Goal: Task Accomplishment & Management: Manage account settings

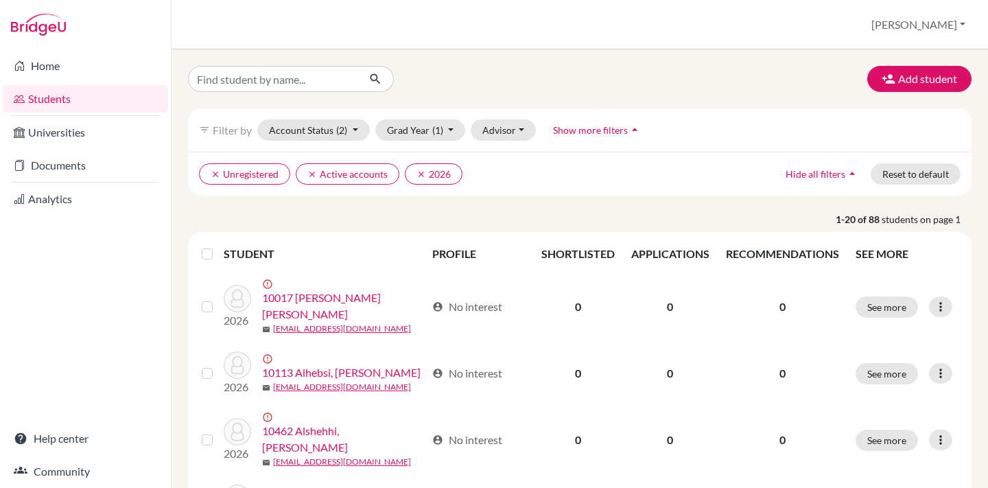
click at [218, 246] on label at bounding box center [218, 246] width 0 height 0
click at [0, 0] on input "checkbox" at bounding box center [0, 0] width 0 height 0
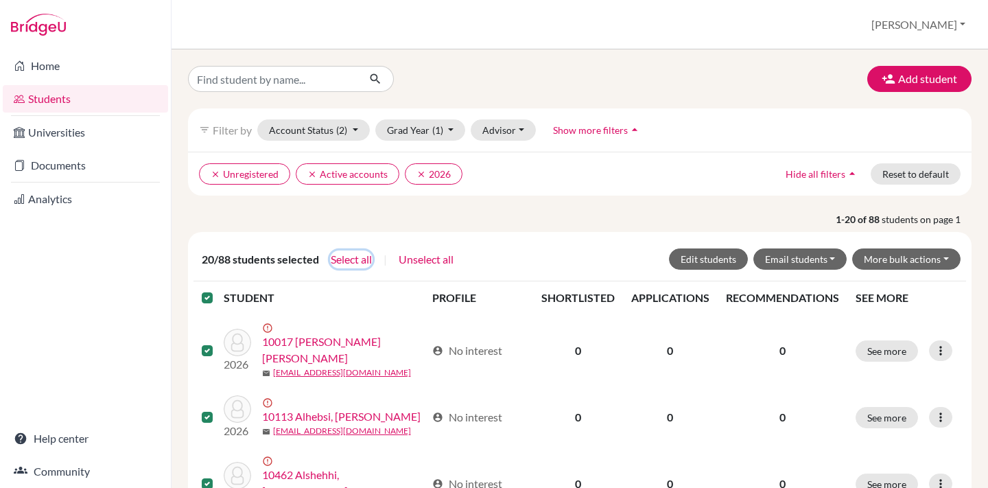
click at [343, 260] on button "Select all" at bounding box center [351, 260] width 43 height 18
click at [892, 258] on button "More bulk actions" at bounding box center [907, 258] width 108 height 21
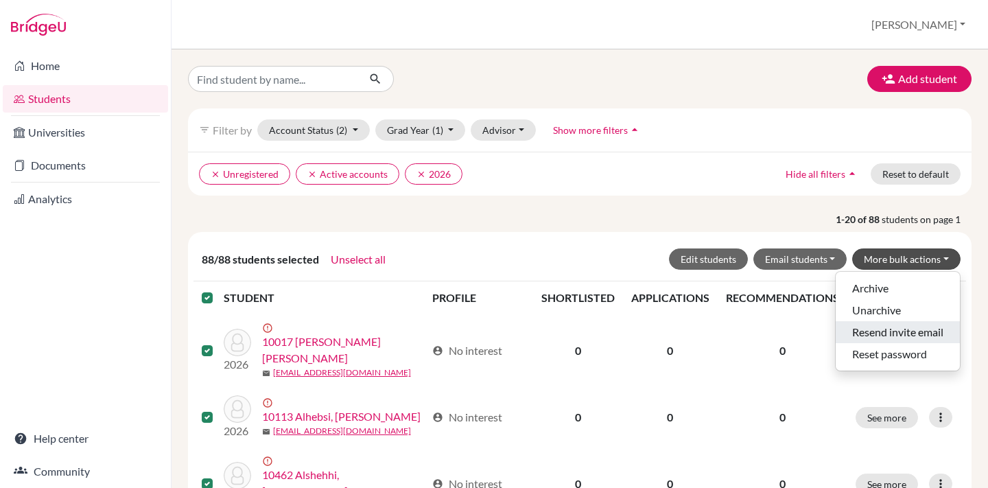
click at [859, 332] on button "Resend invite email" at bounding box center [898, 332] width 124 height 22
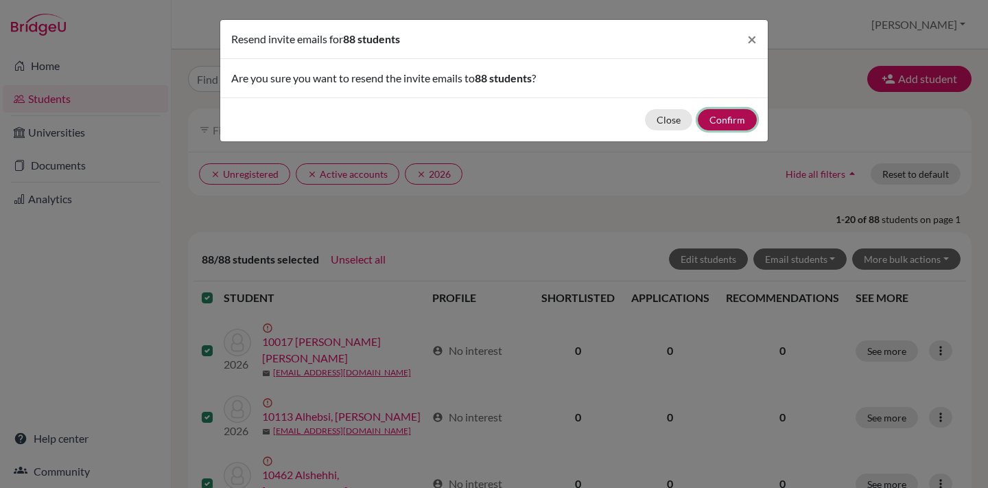
click at [732, 122] on button "Confirm" at bounding box center [727, 119] width 59 height 21
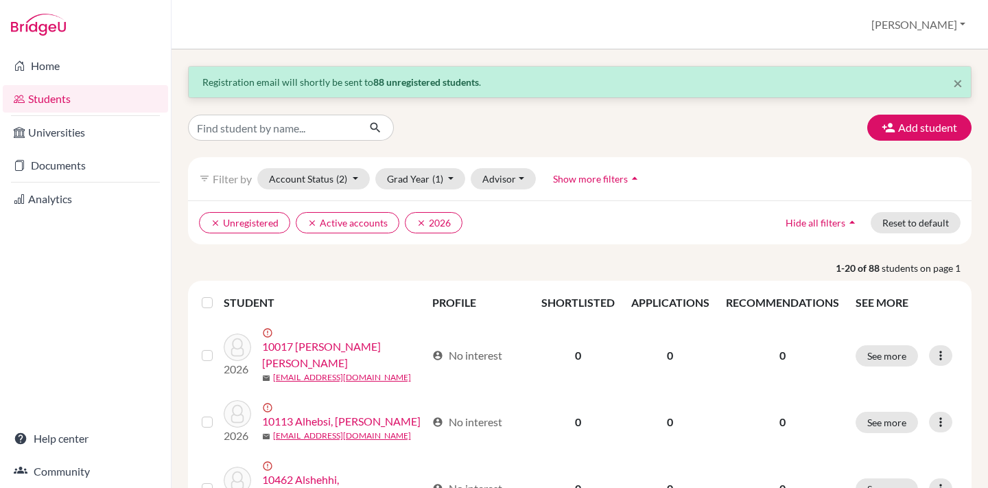
click at [674, 125] on div "Add student" at bounding box center [580, 128] width 805 height 26
click at [558, 21] on div "Students overview [PERSON_NAME] Profile School Settings Admin Schools Users Com…" at bounding box center [580, 24] width 817 height 49
click at [961, 81] on span "×" at bounding box center [958, 83] width 10 height 20
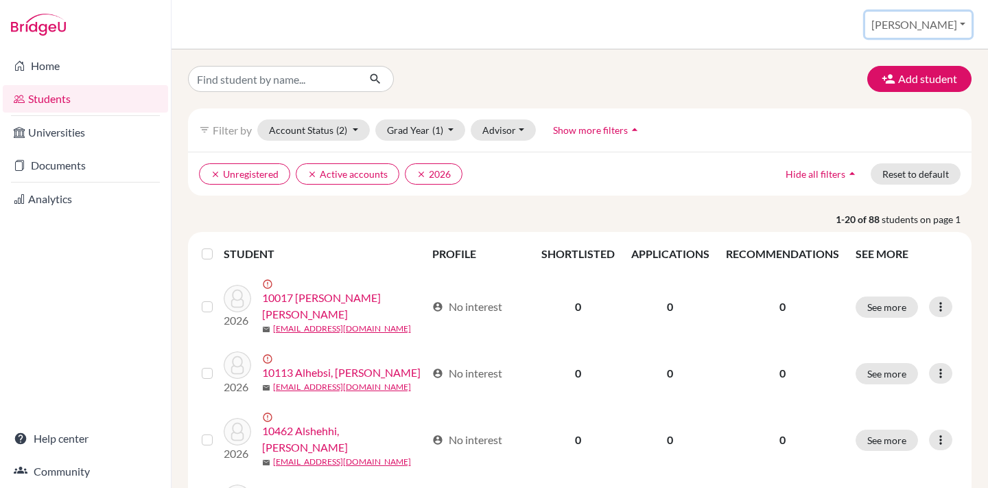
click at [949, 25] on button "[PERSON_NAME]" at bounding box center [919, 25] width 106 height 26
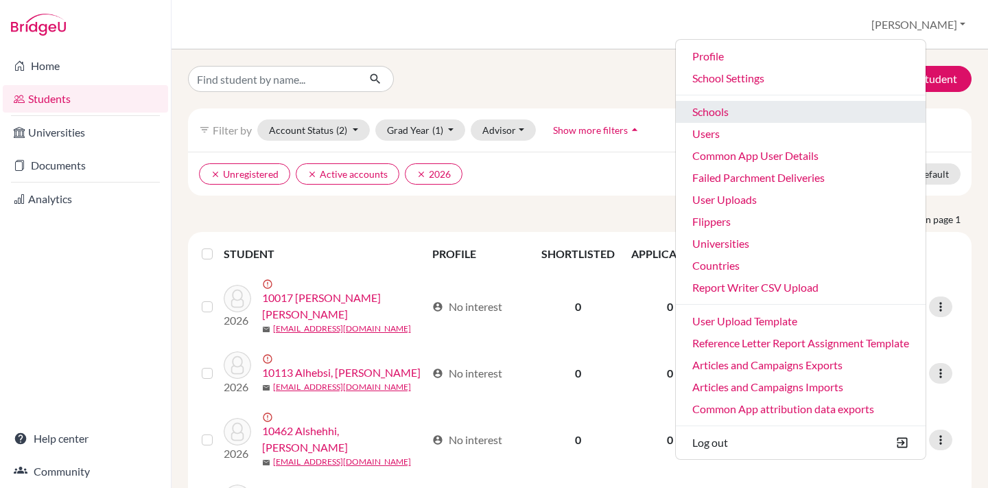
click at [737, 111] on link "Schools" at bounding box center [801, 112] width 250 height 22
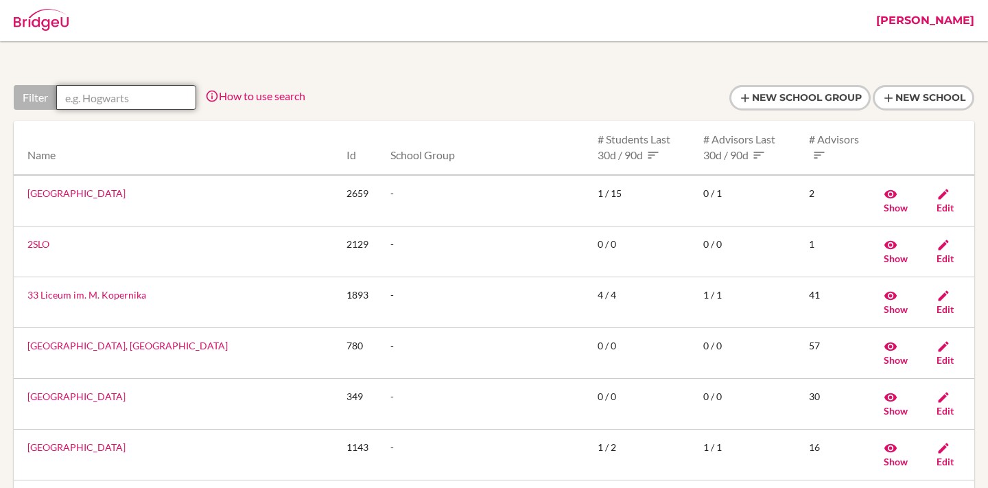
click at [144, 95] on input "text" at bounding box center [126, 97] width 140 height 25
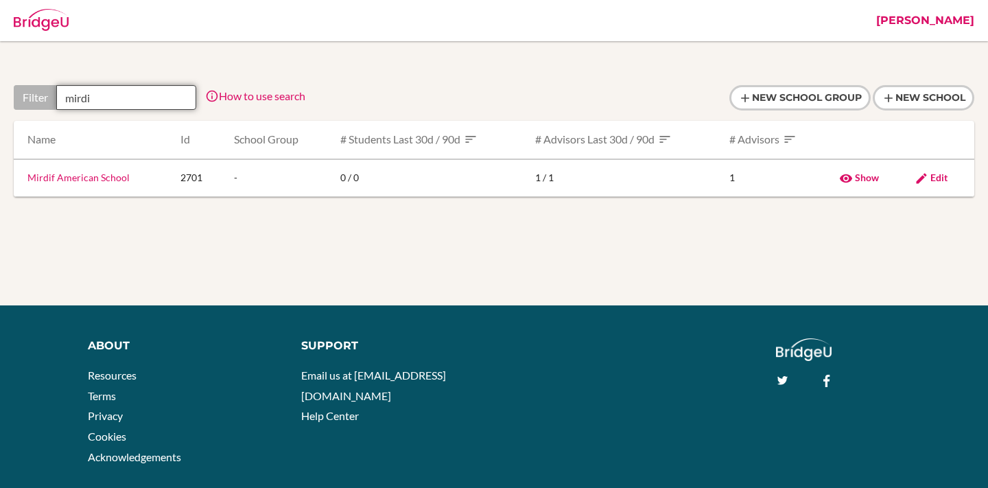
type input "mirdi"
click at [40, 427] on div "About Resources Terms Privacy Cookies Acknowledgements Support Email us at [EMA…" at bounding box center [494, 406] width 1021 height 136
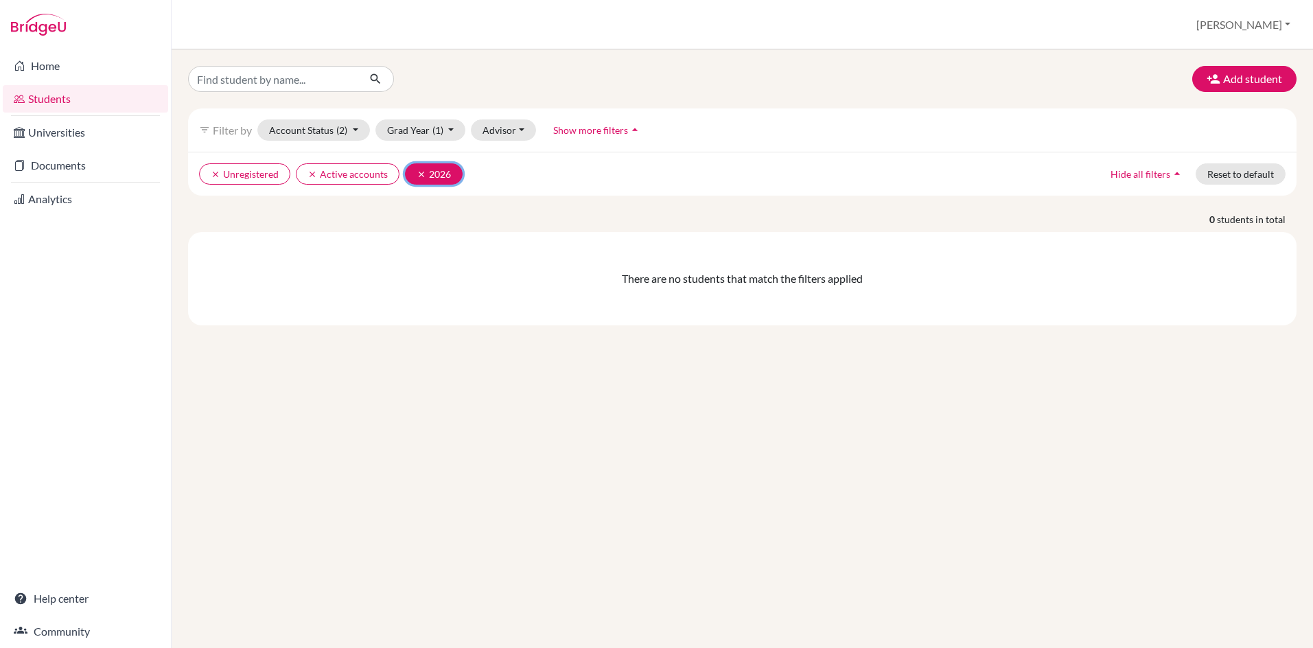
click at [418, 171] on icon "clear" at bounding box center [422, 175] width 10 height 10
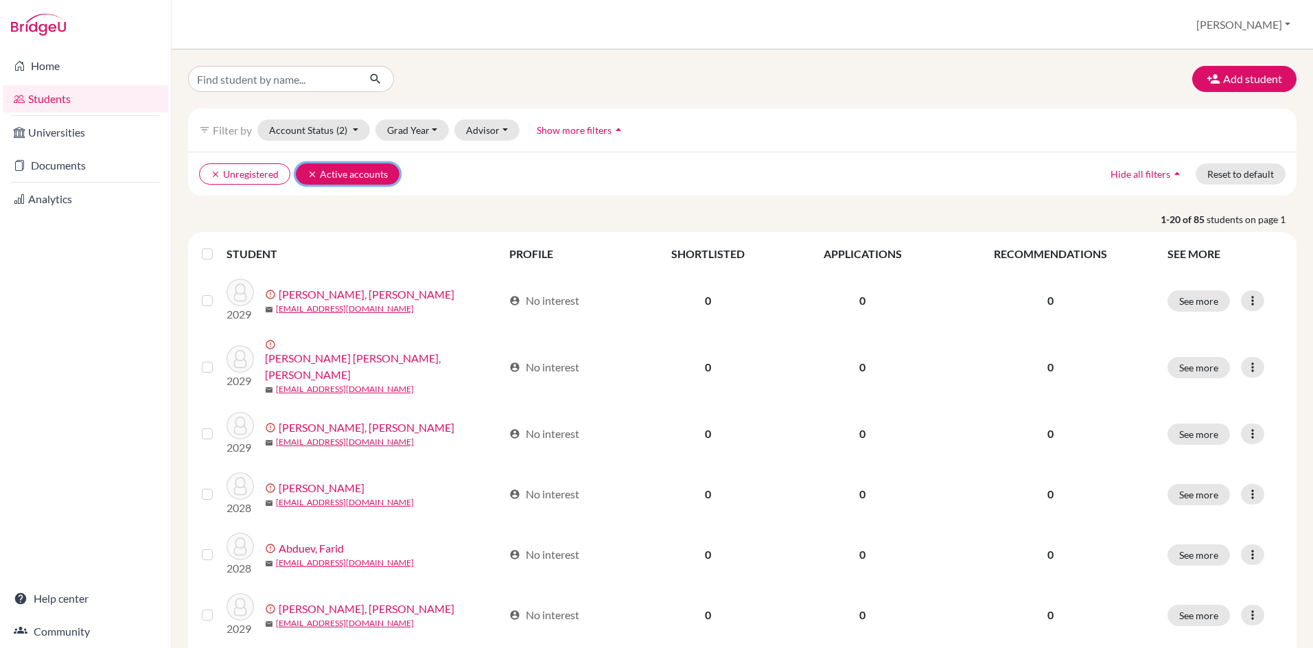
click at [311, 172] on icon "clear" at bounding box center [313, 175] width 10 height 10
click at [214, 175] on icon "clear" at bounding box center [216, 175] width 10 height 10
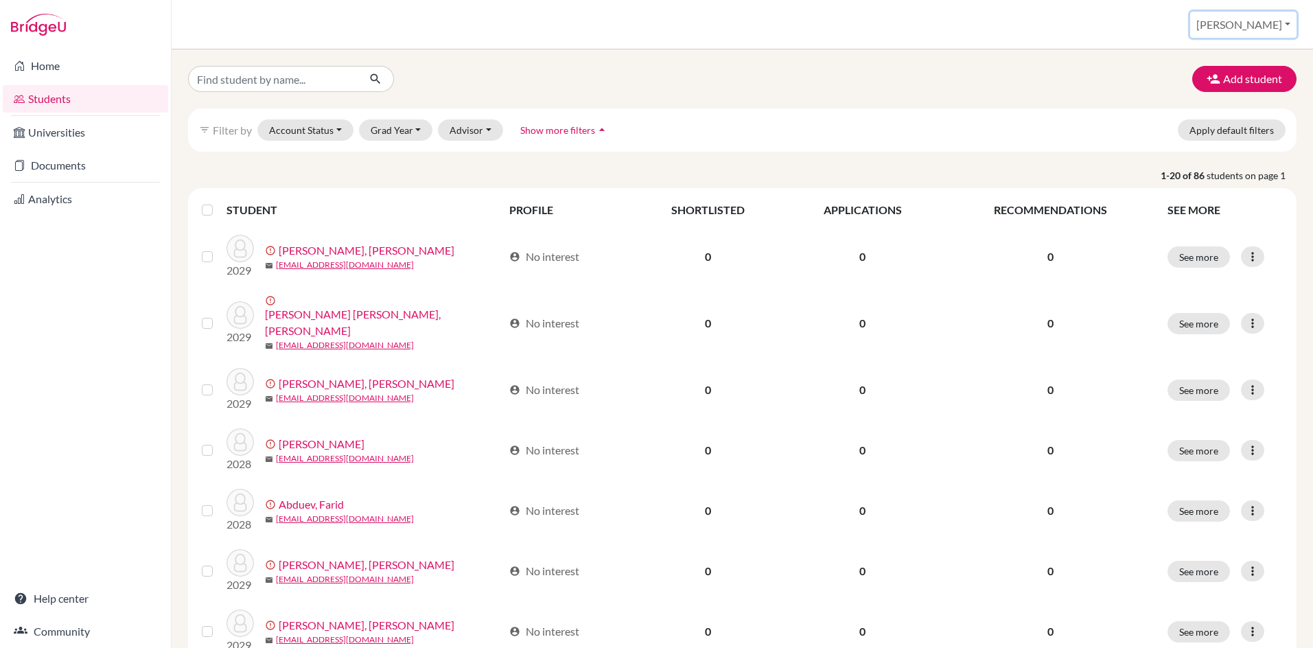
click at [1260, 29] on button "[PERSON_NAME]" at bounding box center [1243, 25] width 106 height 26
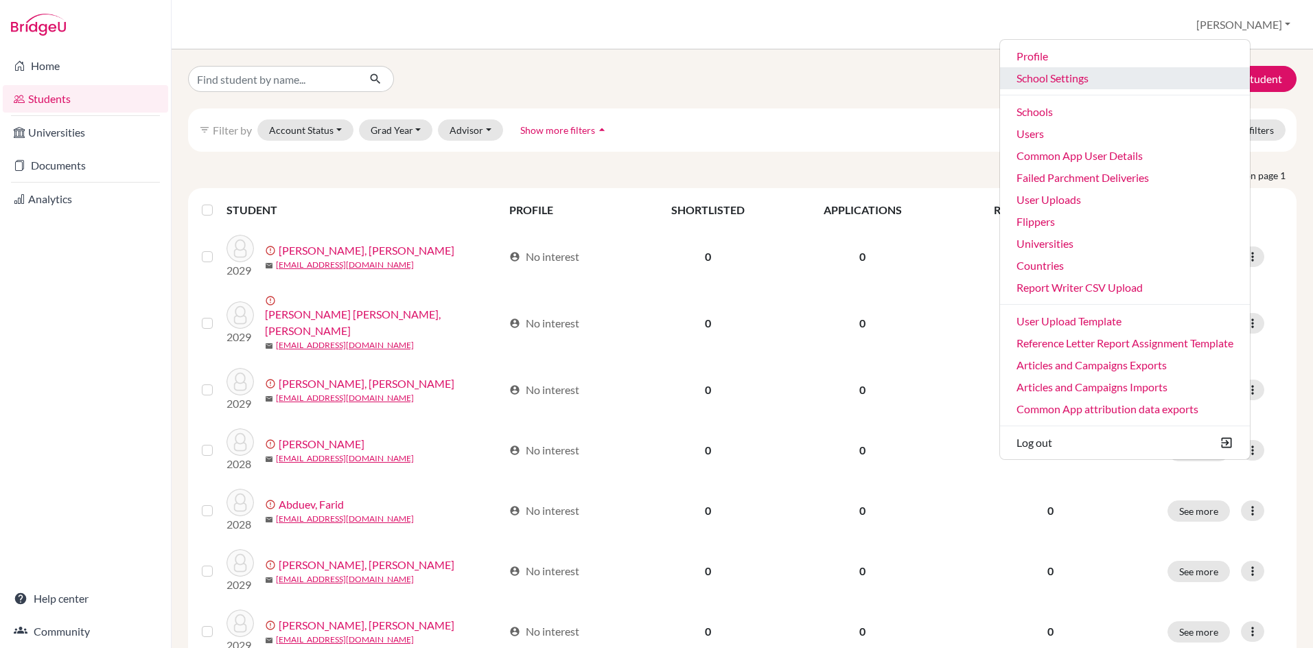
click at [1091, 80] on link "School Settings" at bounding box center [1125, 78] width 250 height 22
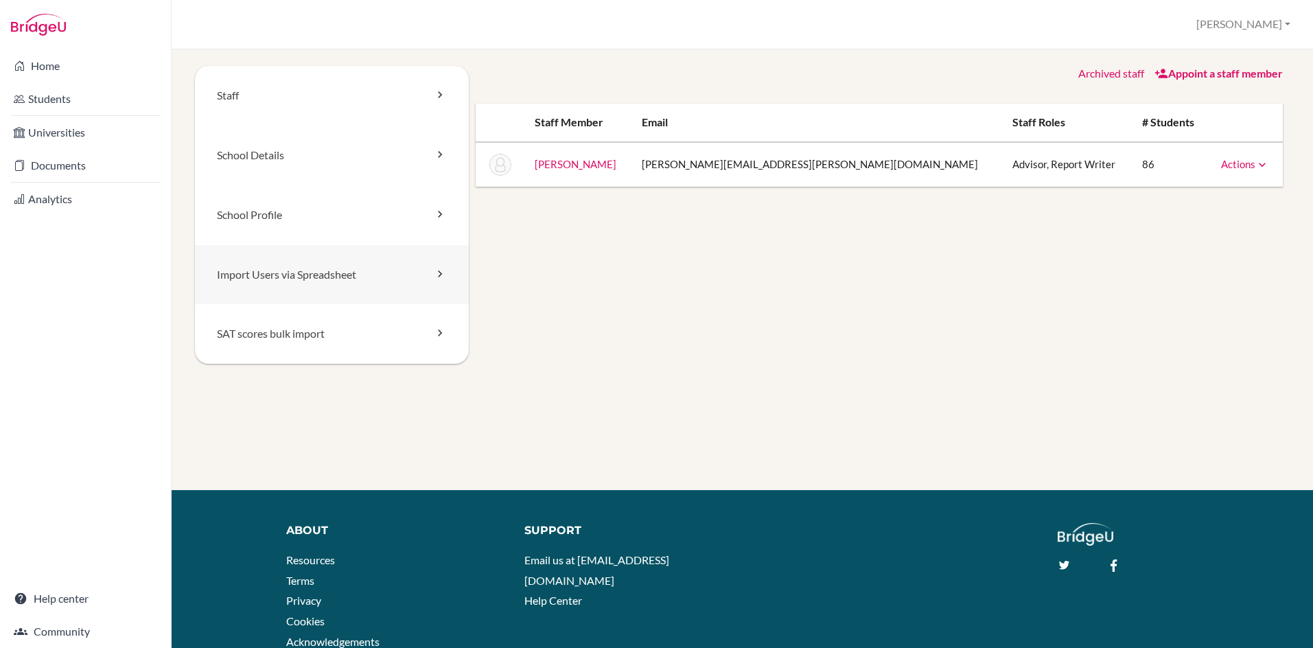
click at [275, 272] on link "Import Users via Spreadsheet" at bounding box center [332, 275] width 274 height 60
